Goal: Task Accomplishment & Management: Manage account settings

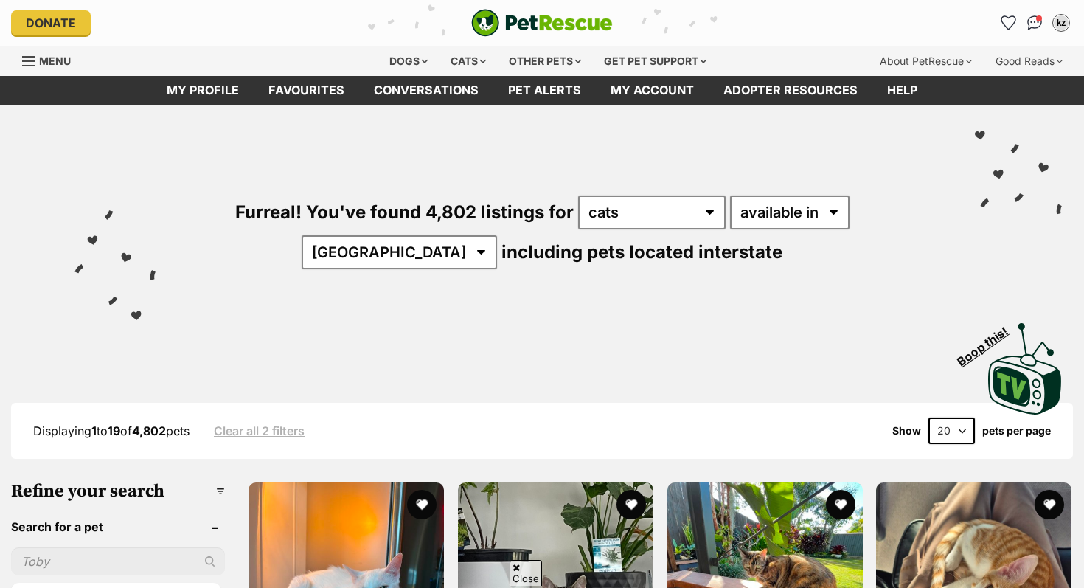
scroll to position [3104, 0]
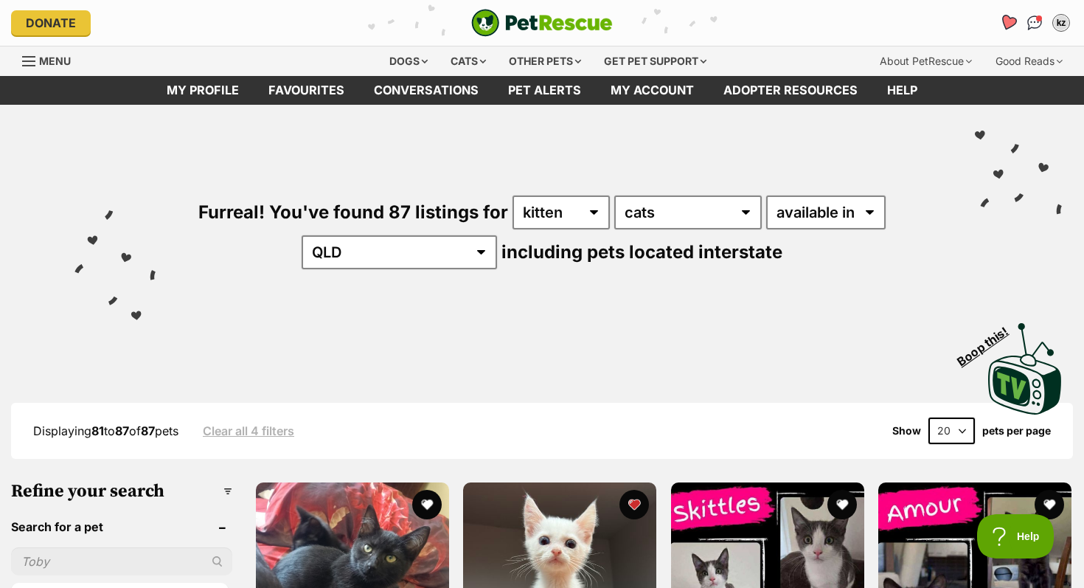
click at [1009, 15] on icon "Favourites" at bounding box center [1008, 22] width 20 height 19
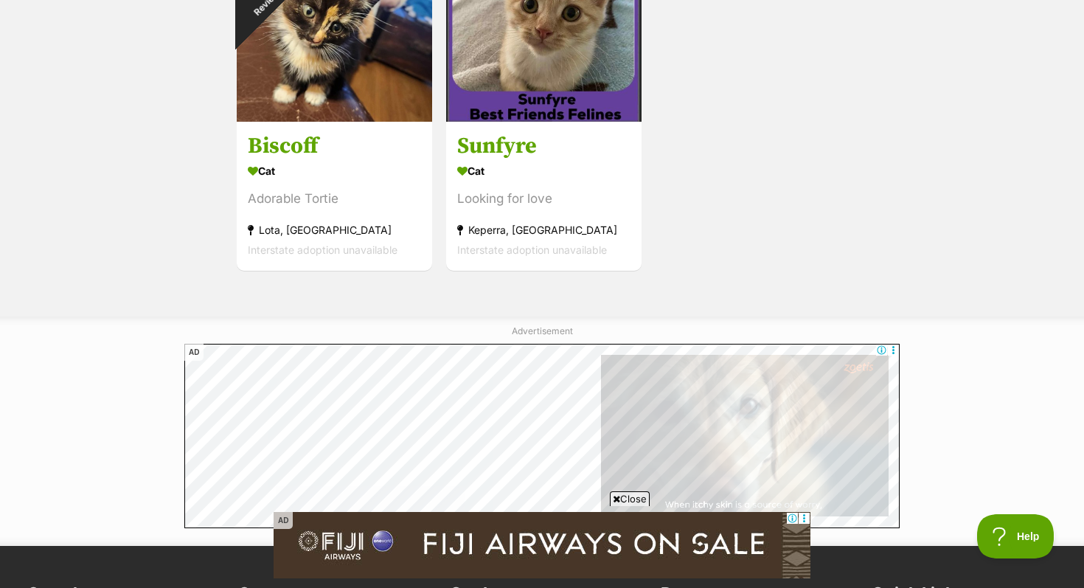
scroll to position [1508, 0]
